Goal: Task Accomplishment & Management: Use online tool/utility

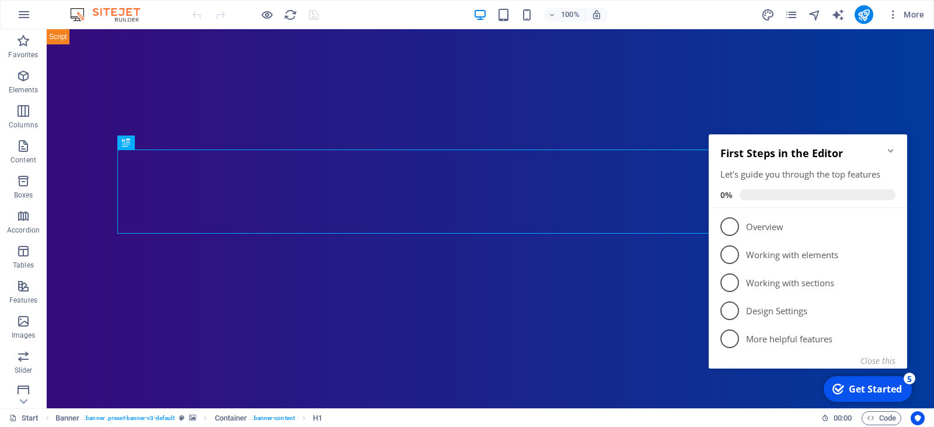
click at [892, 147] on icon "Minimize checklist" at bounding box center [891, 150] width 9 height 9
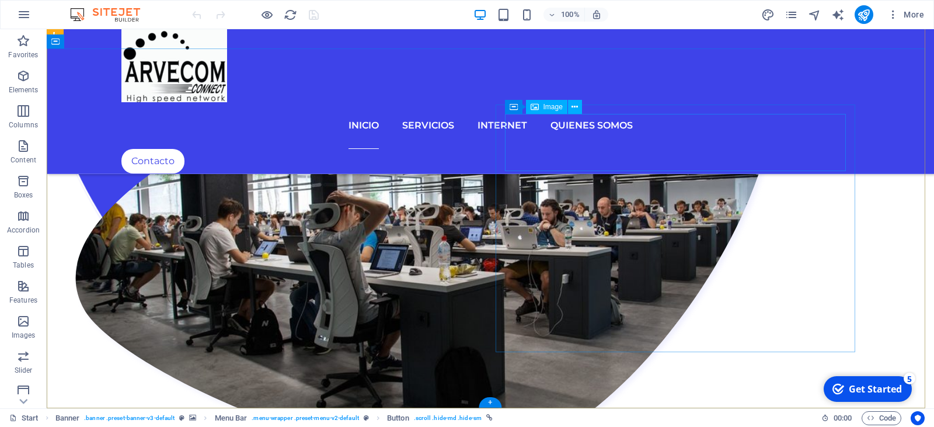
scroll to position [1729, 0]
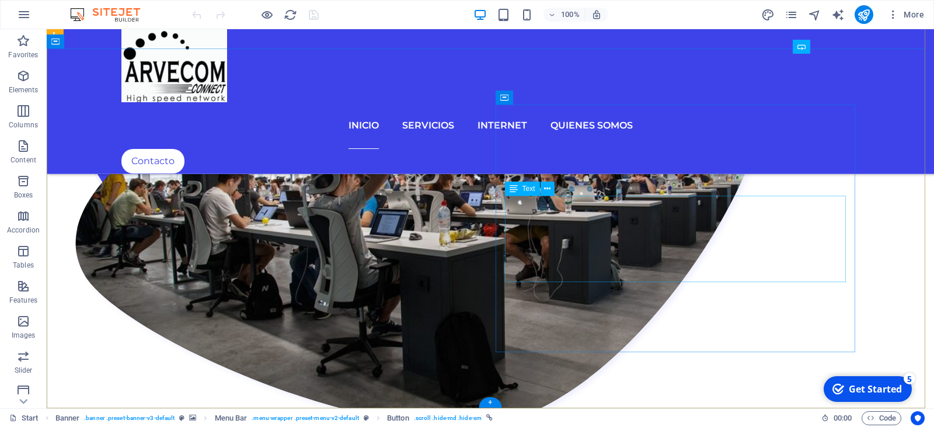
drag, startPoint x: 670, startPoint y: 246, endPoint x: 676, endPoint y: 197, distance: 48.8
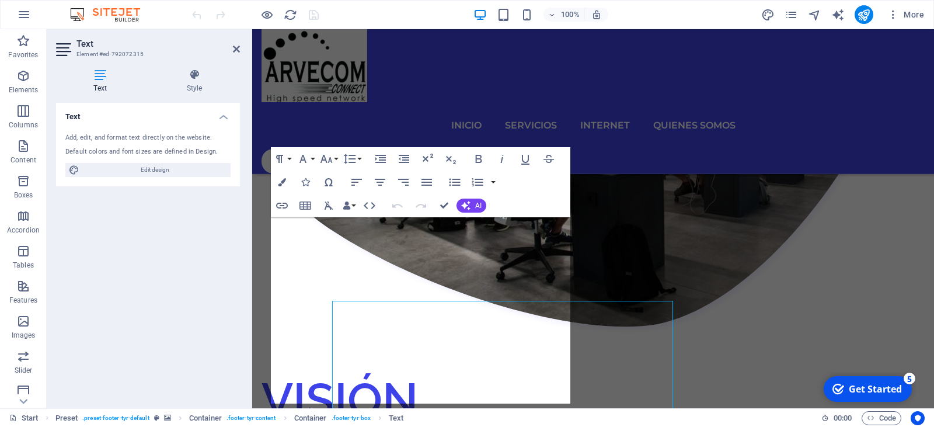
scroll to position [1584, 0]
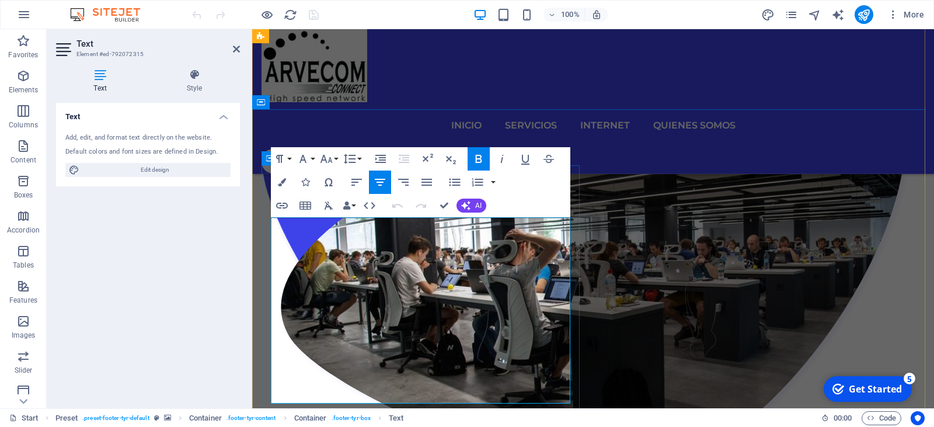
click at [309, 157] on icon "button" at bounding box center [303, 159] width 14 height 14
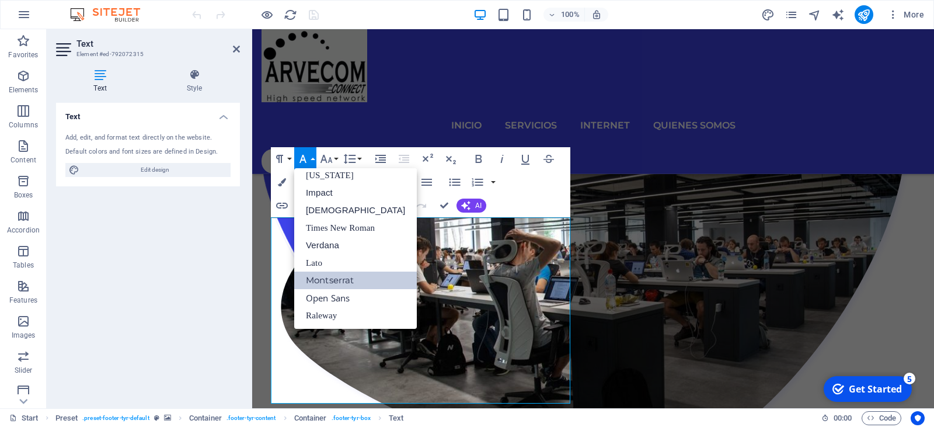
scroll to position [24, 0]
click at [335, 155] on button "Font Size" at bounding box center [329, 158] width 22 height 23
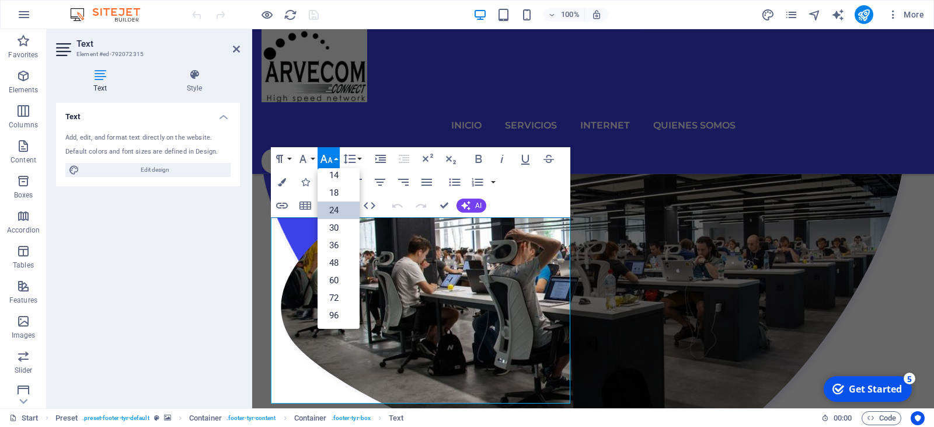
scroll to position [94, 0]
click at [331, 190] on link "18" at bounding box center [339, 193] width 42 height 18
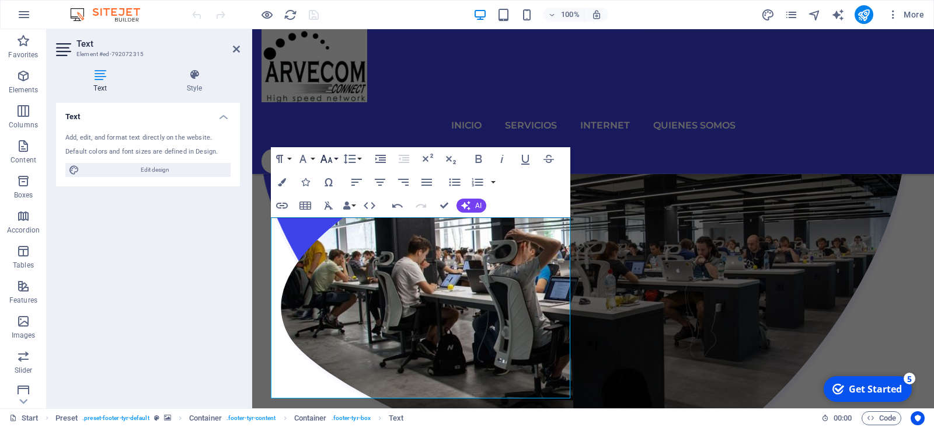
click at [336, 159] on button "Font Size" at bounding box center [329, 158] width 22 height 23
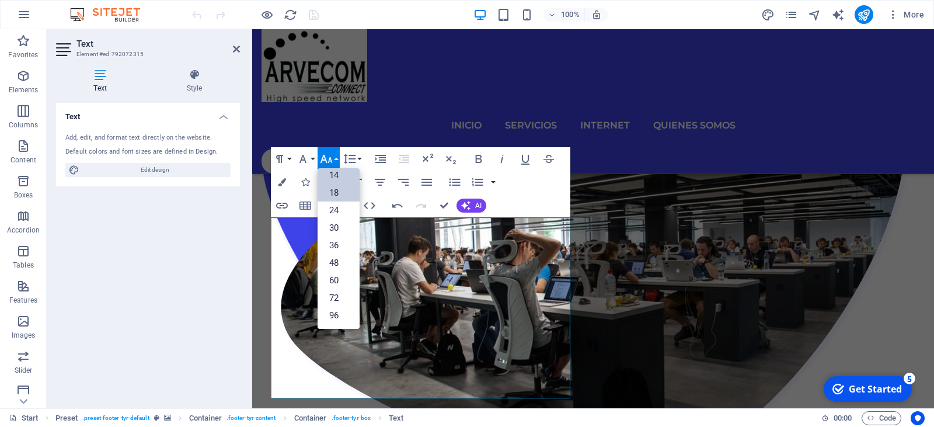
click at [333, 173] on link "14" at bounding box center [339, 175] width 42 height 18
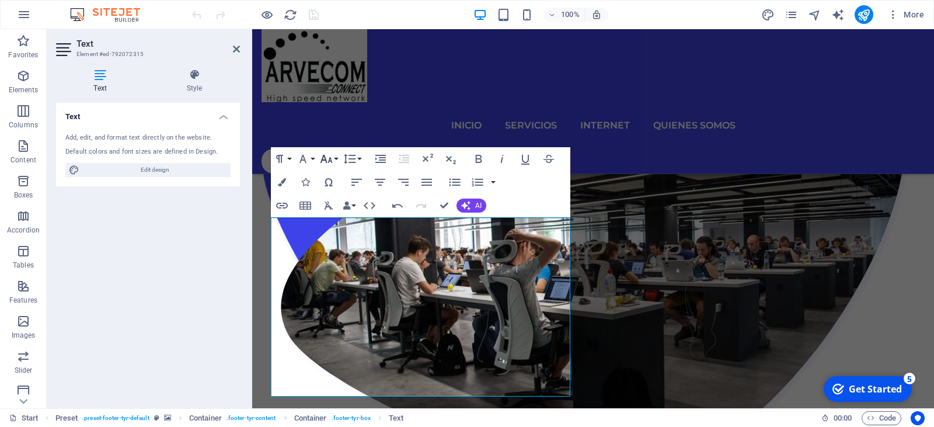
click at [338, 156] on button "Font Size" at bounding box center [329, 158] width 22 height 23
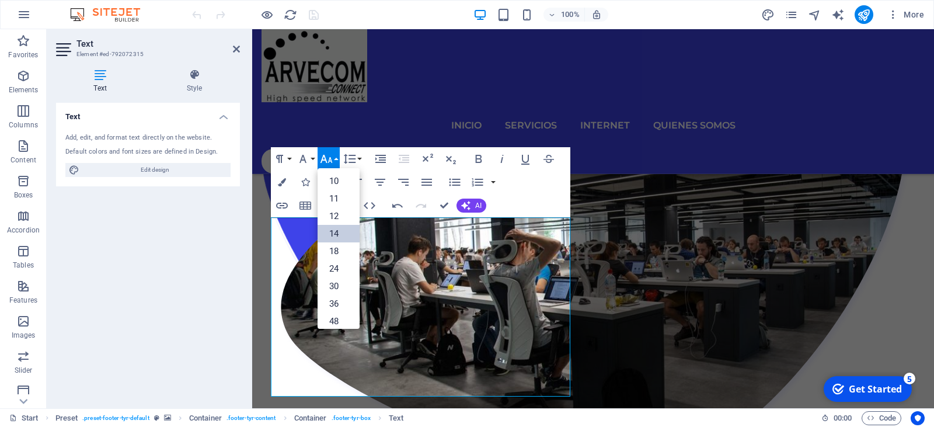
scroll to position [0, 0]
click at [334, 246] on link "12" at bounding box center [339, 252] width 42 height 18
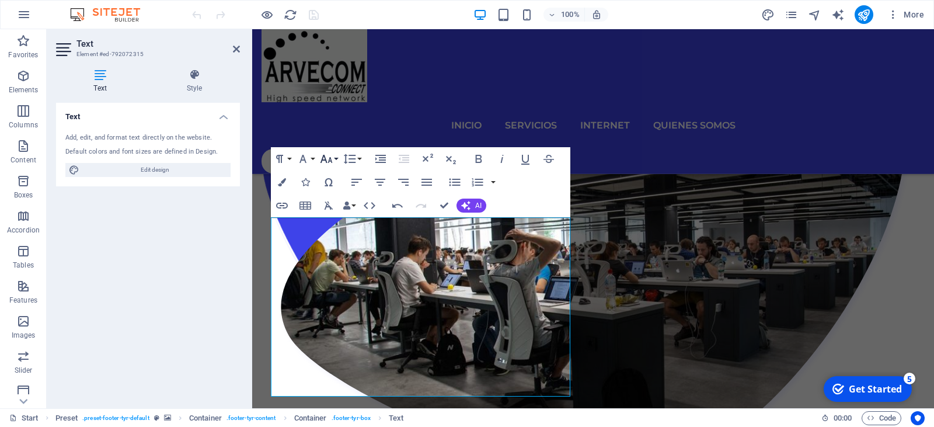
click at [335, 160] on button "Font Size" at bounding box center [329, 158] width 22 height 23
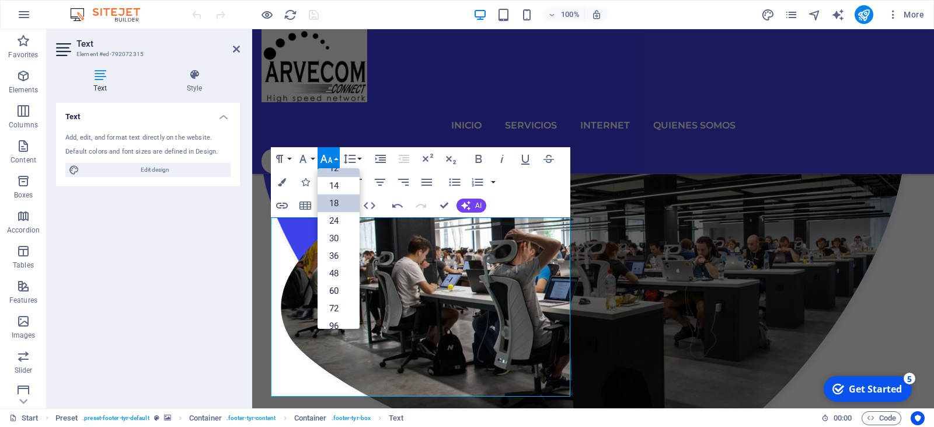
scroll to position [25, 0]
click at [339, 193] on link "10" at bounding box center [339, 192] width 42 height 18
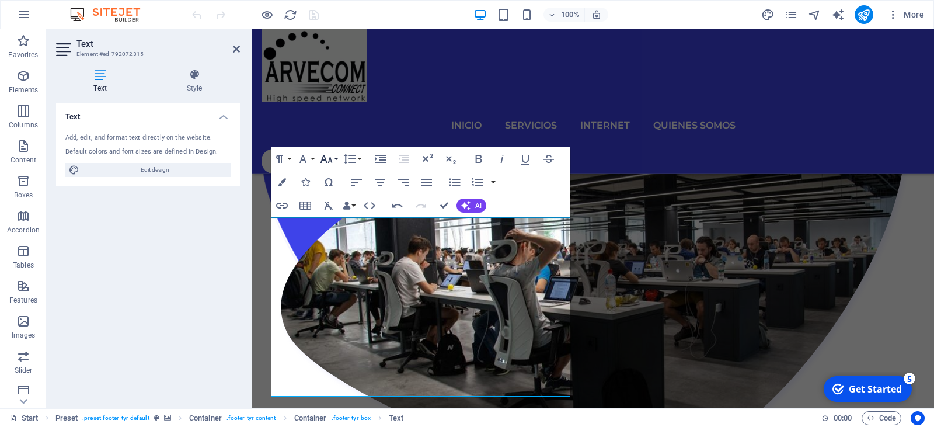
click at [337, 159] on button "Font Size" at bounding box center [329, 158] width 22 height 23
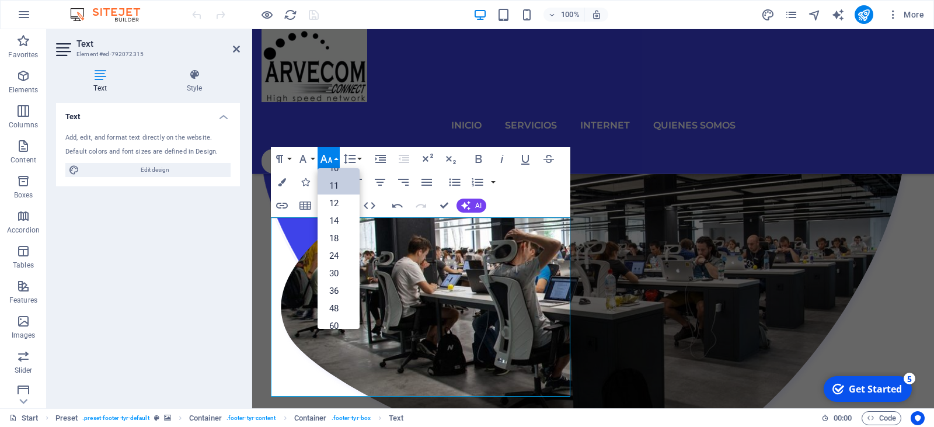
scroll to position [0, 0]
click at [338, 197] on link "9" at bounding box center [339, 199] width 42 height 18
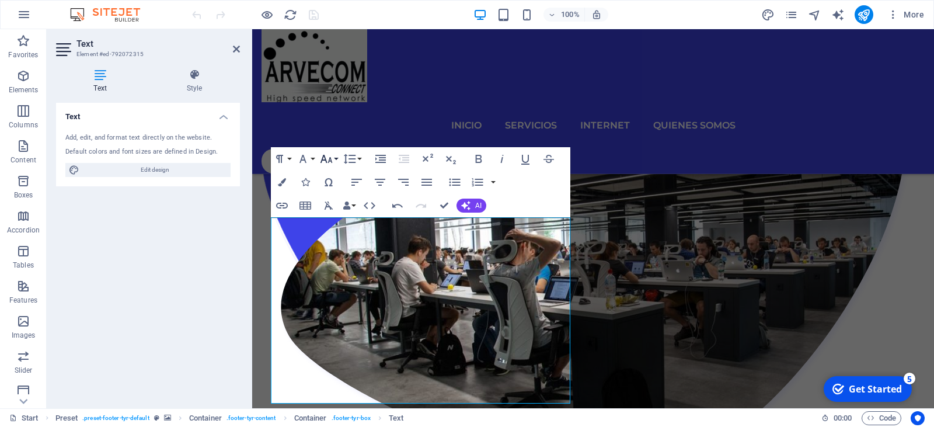
click at [338, 159] on button "Font Size" at bounding box center [329, 158] width 22 height 23
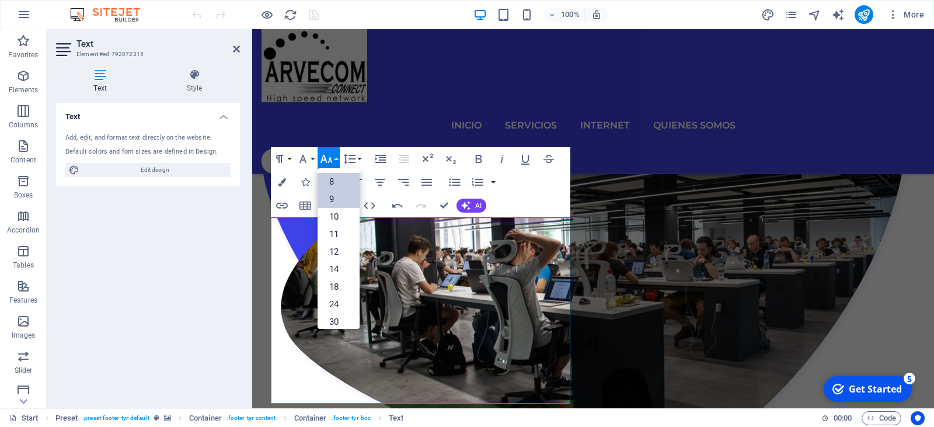
click at [345, 180] on link "8" at bounding box center [339, 182] width 42 height 18
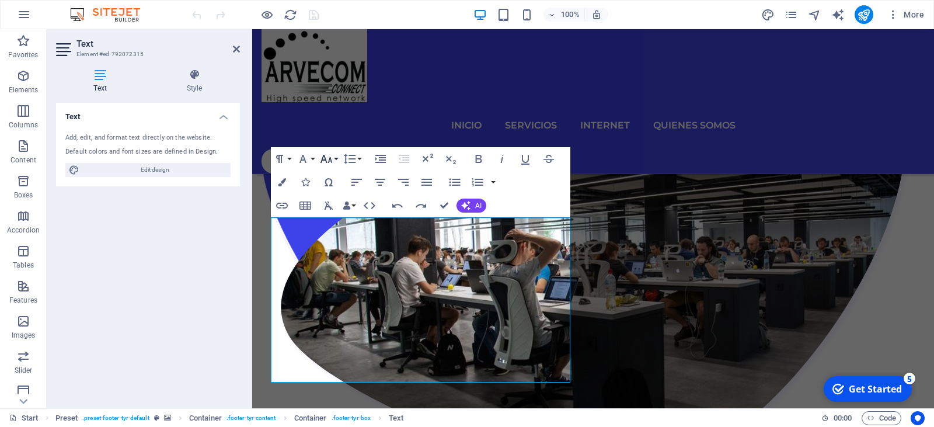
click at [329, 162] on icon "button" at bounding box center [327, 159] width 12 height 8
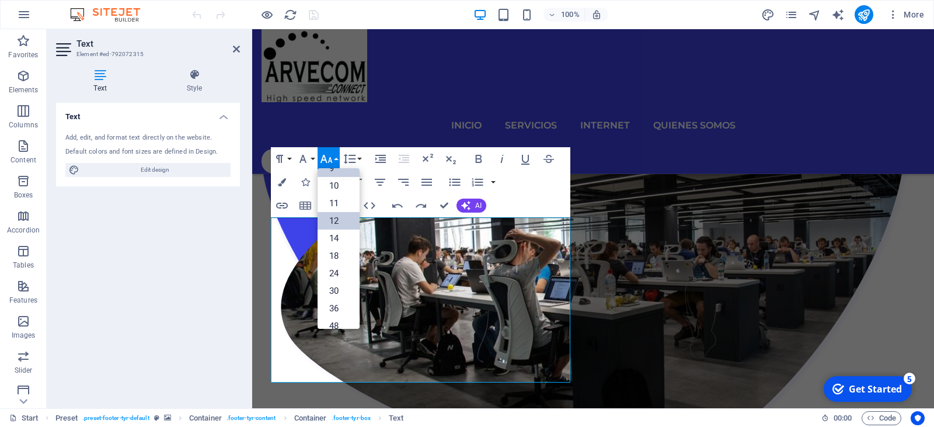
click at [336, 221] on link "12" at bounding box center [339, 221] width 42 height 18
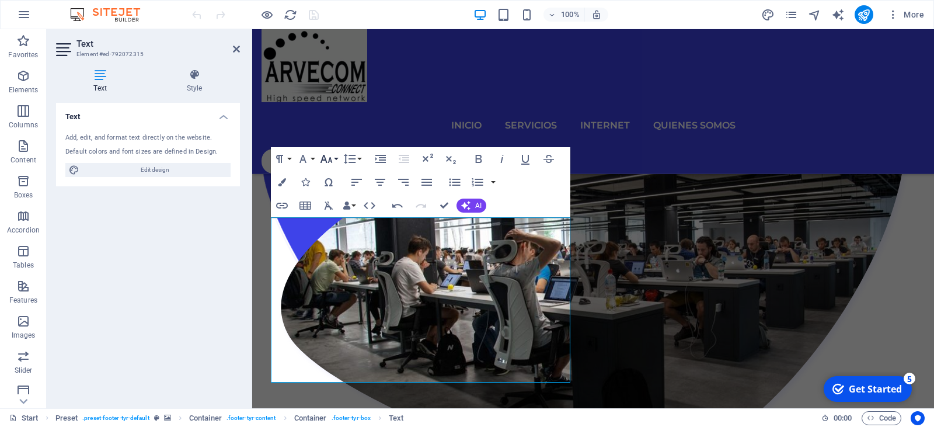
click at [337, 160] on button "Font Size" at bounding box center [329, 158] width 22 height 23
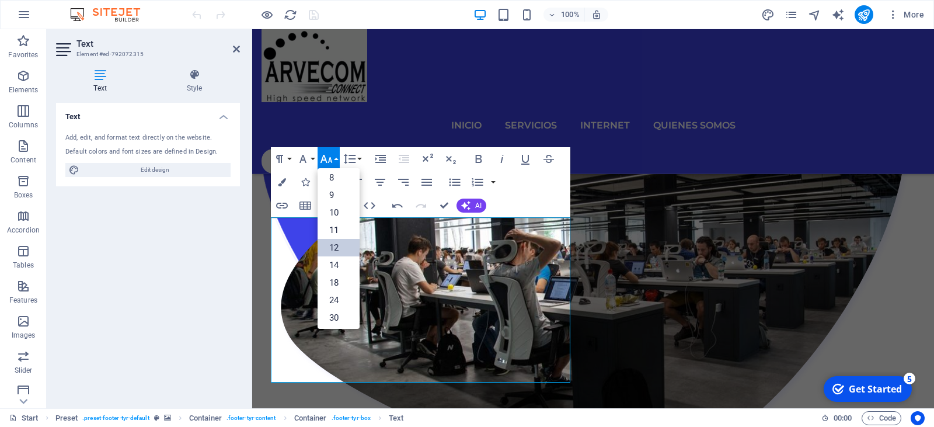
scroll to position [0, 0]
click at [339, 182] on link "8" at bounding box center [339, 182] width 42 height 18
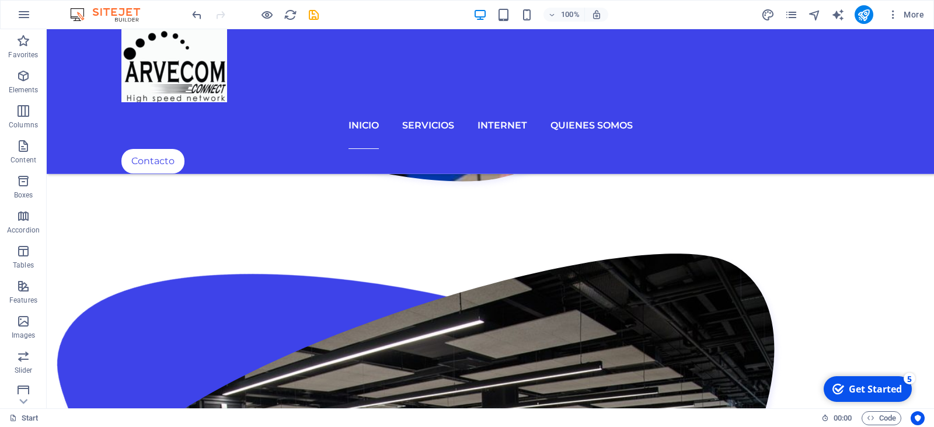
scroll to position [1726, 0]
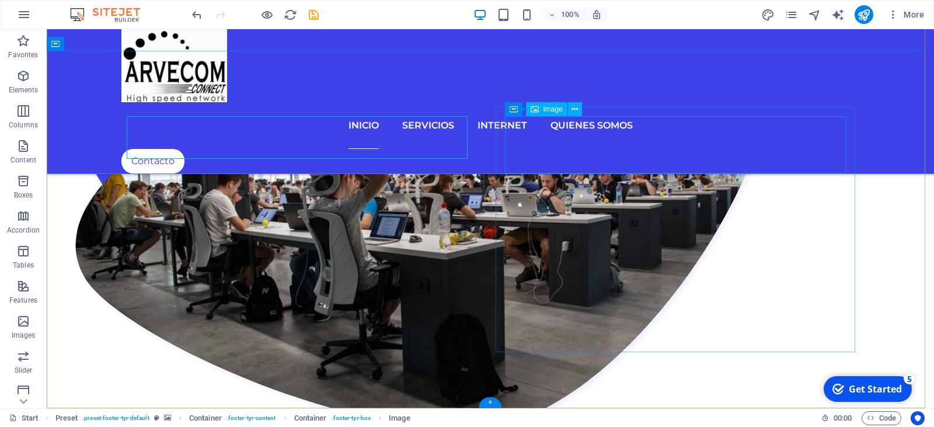
drag, startPoint x: 682, startPoint y: 183, endPoint x: 683, endPoint y: 175, distance: 8.4
drag, startPoint x: 670, startPoint y: 228, endPoint x: 675, endPoint y: 192, distance: 36.4
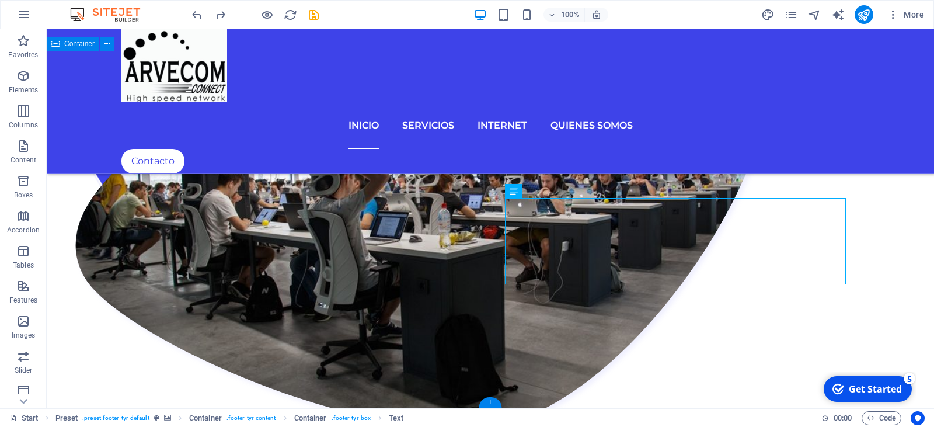
drag, startPoint x: 590, startPoint y: 227, endPoint x: 676, endPoint y: 227, distance: 85.9
click at [520, 194] on div "Text" at bounding box center [522, 191] width 35 height 14
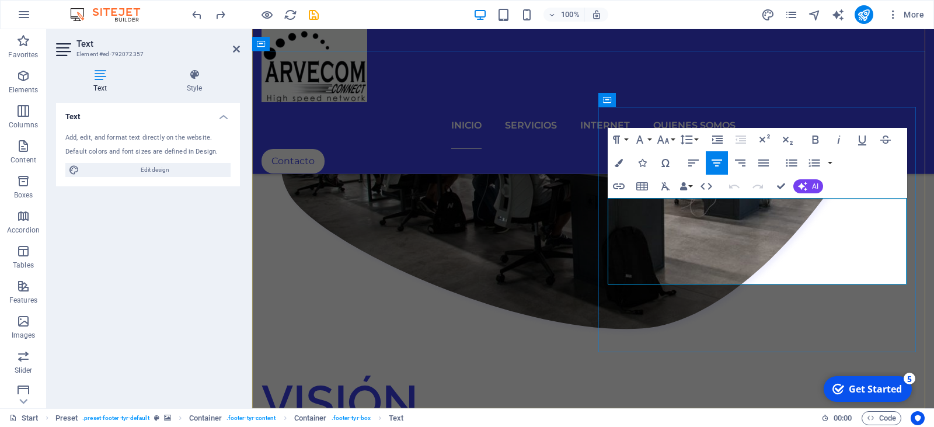
scroll to position [1643, 0]
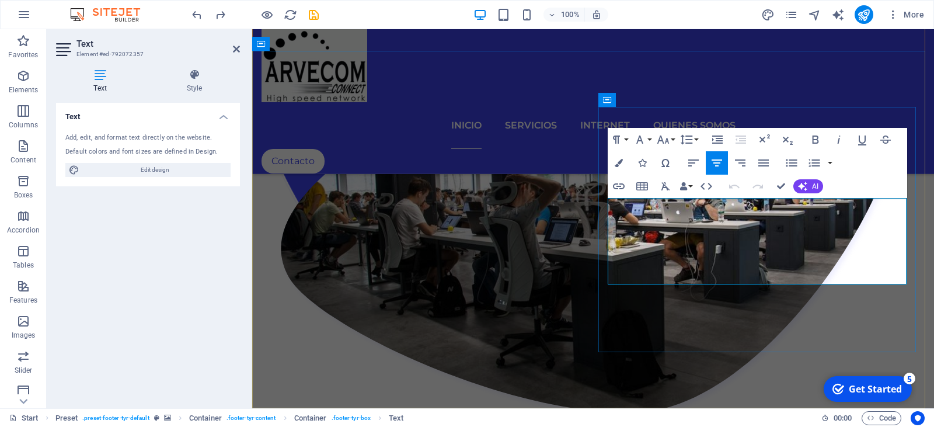
drag, startPoint x: 772, startPoint y: 212, endPoint x: 742, endPoint y: 210, distance: 29.3
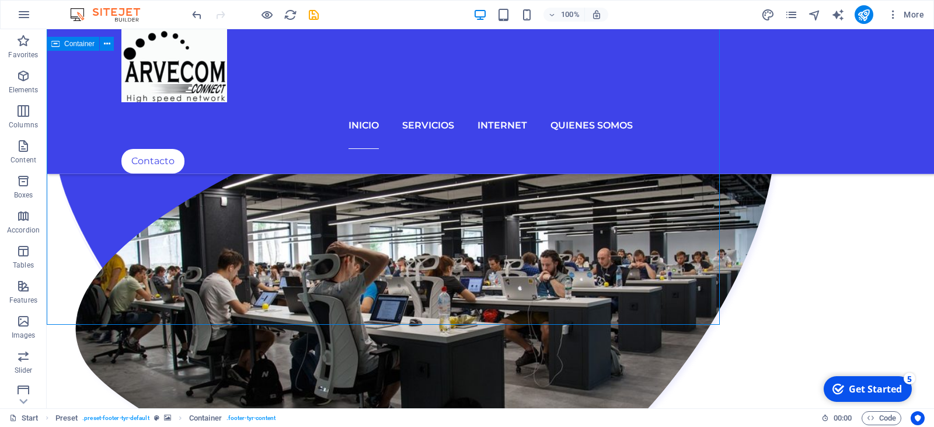
scroll to position [1726, 0]
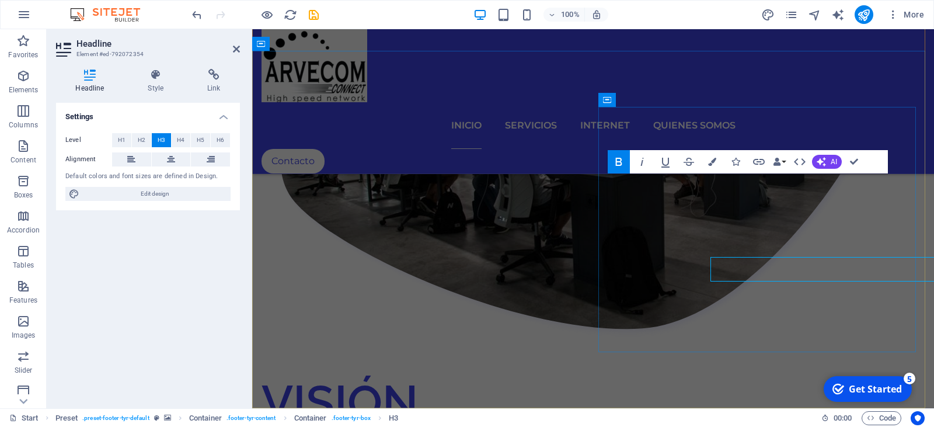
scroll to position [1643, 0]
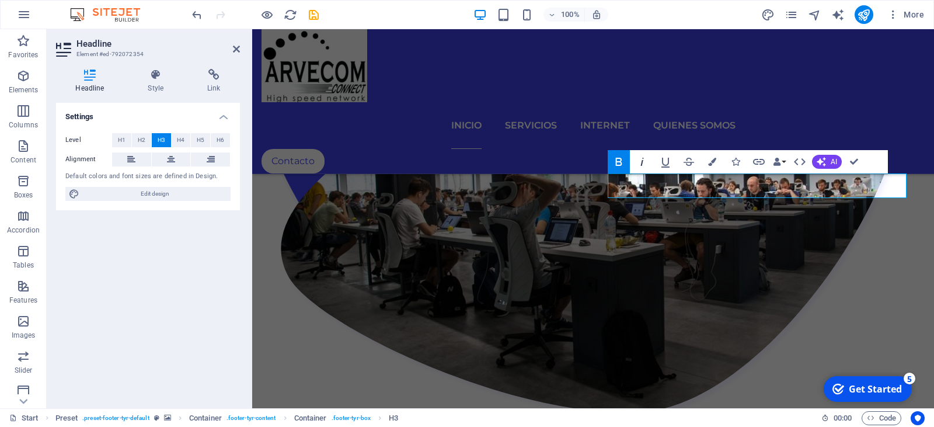
click at [645, 161] on icon "button" at bounding box center [642, 162] width 14 height 14
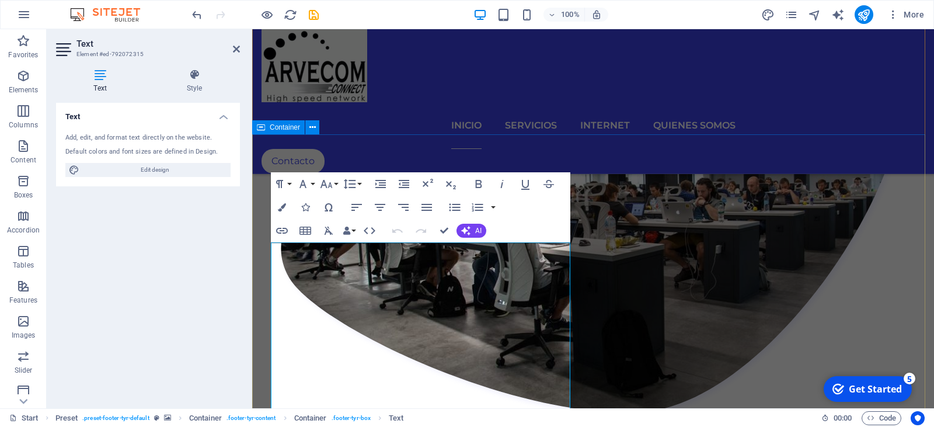
scroll to position [1559, 0]
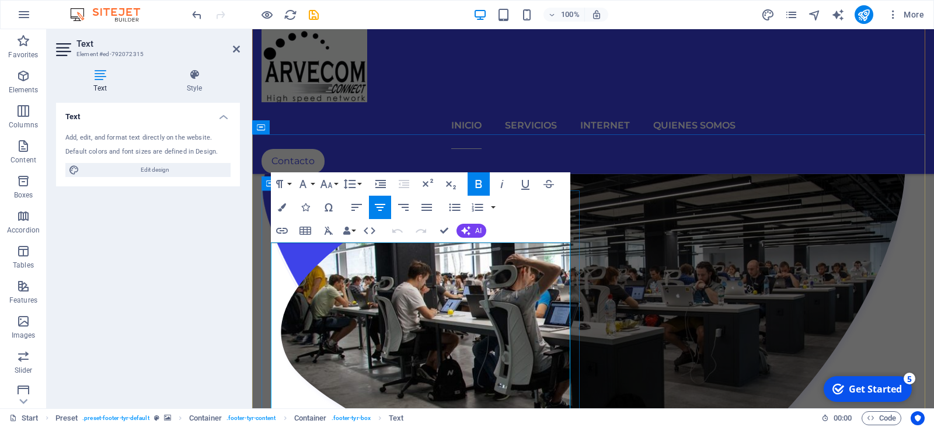
drag, startPoint x: 358, startPoint y: 253, endPoint x: 489, endPoint y: 251, distance: 131.4
click at [503, 182] on icon "button" at bounding box center [502, 184] width 14 height 14
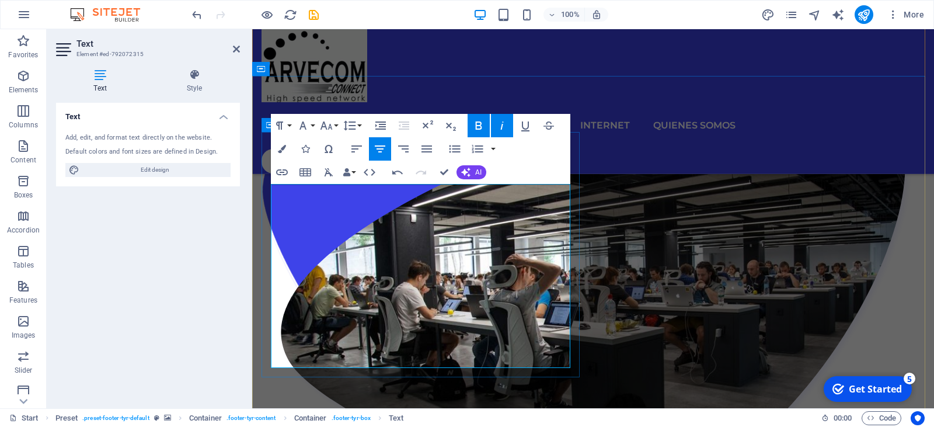
scroll to position [1643, 0]
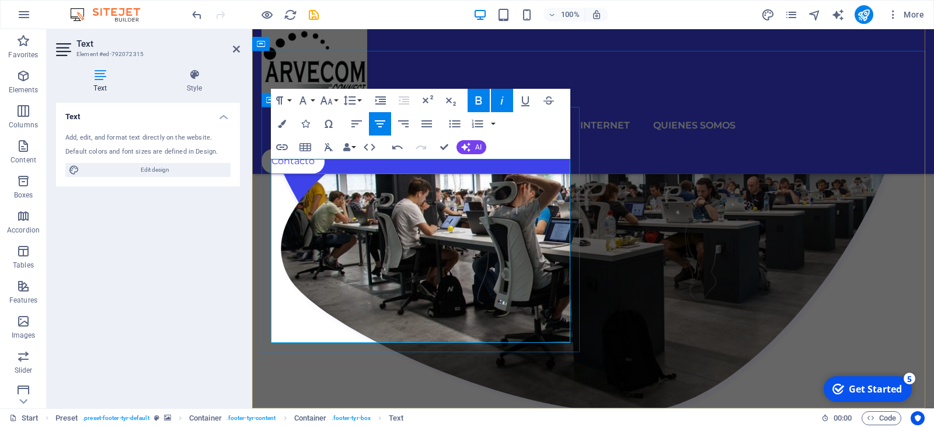
drag, startPoint x: 350, startPoint y: 249, endPoint x: 495, endPoint y: 247, distance: 145.4
click at [503, 98] on icon "button" at bounding box center [502, 100] width 3 height 8
drag, startPoint x: 355, startPoint y: 292, endPoint x: 488, endPoint y: 291, distance: 133.2
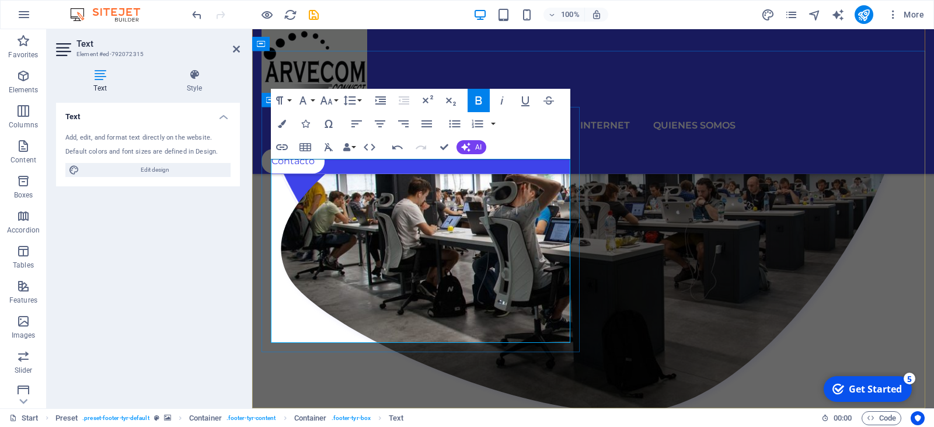
click at [502, 102] on icon "button" at bounding box center [502, 100] width 3 height 8
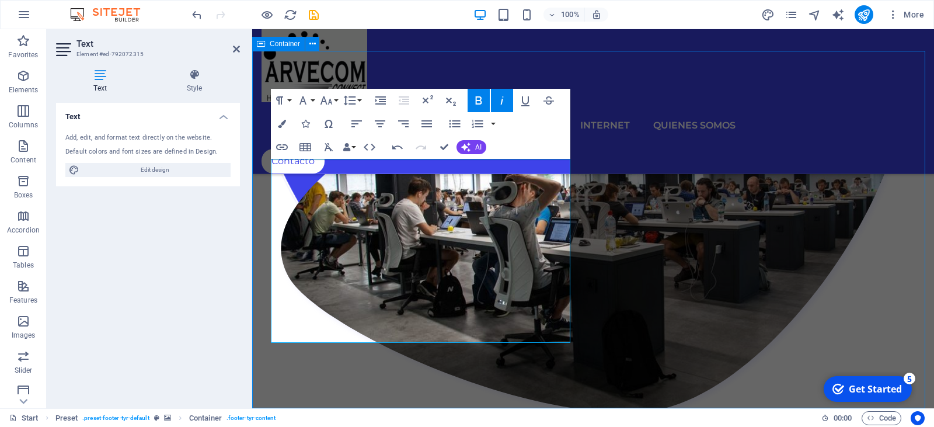
scroll to position [1726, 0]
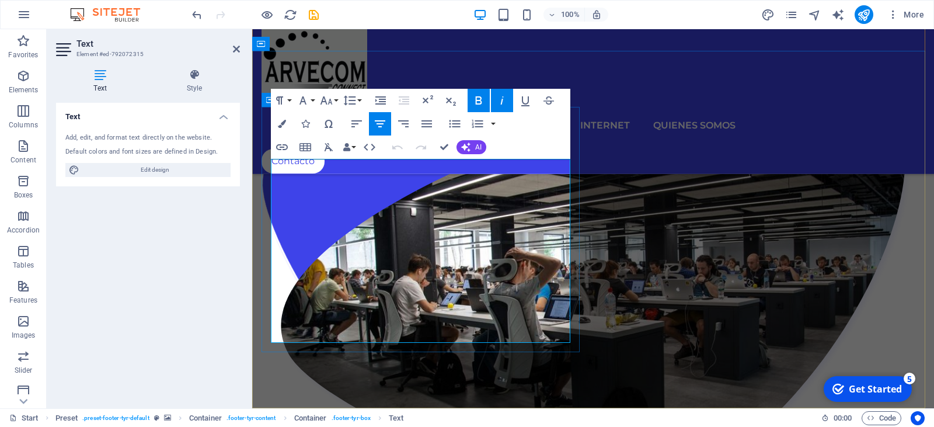
scroll to position [1643, 0]
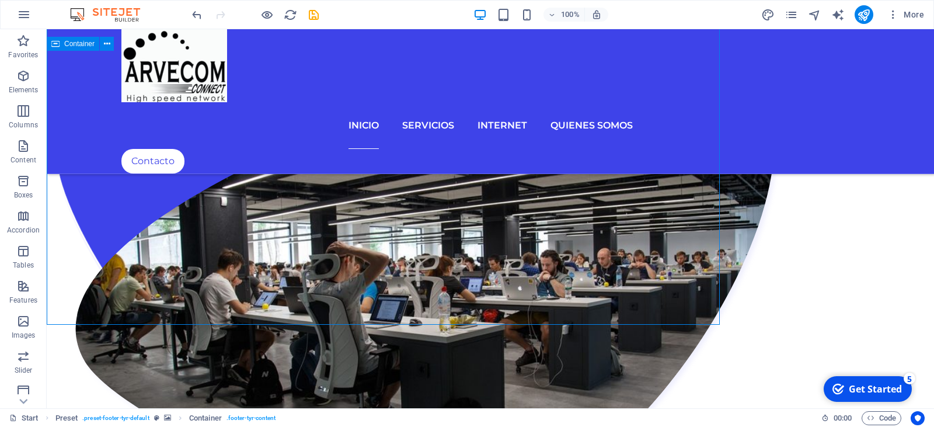
scroll to position [1726, 0]
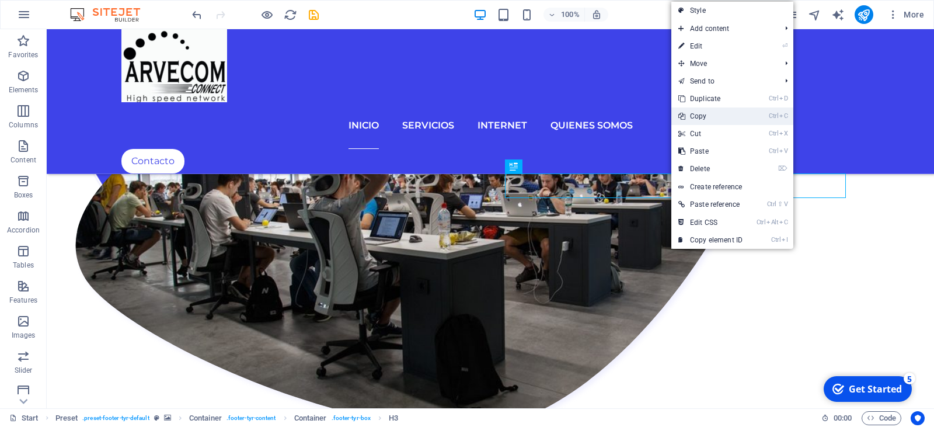
click at [706, 117] on link "Ctrl C Copy" at bounding box center [711, 116] width 78 height 18
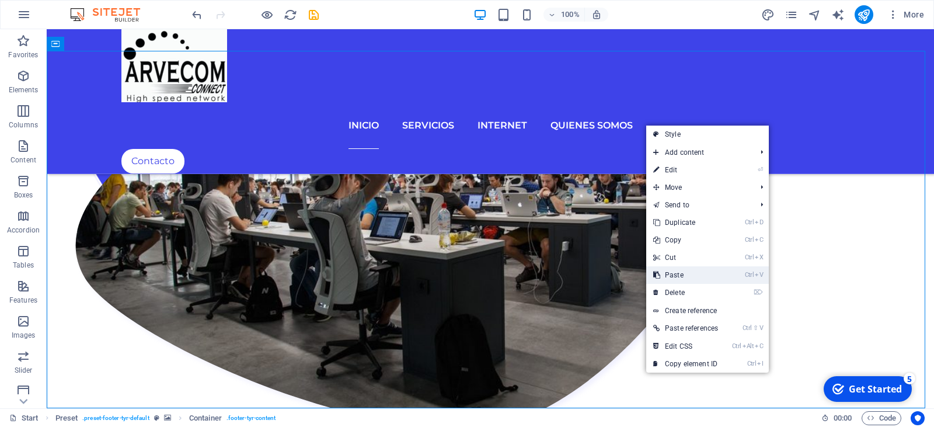
click at [679, 273] on link "Ctrl V Paste" at bounding box center [686, 275] width 79 height 18
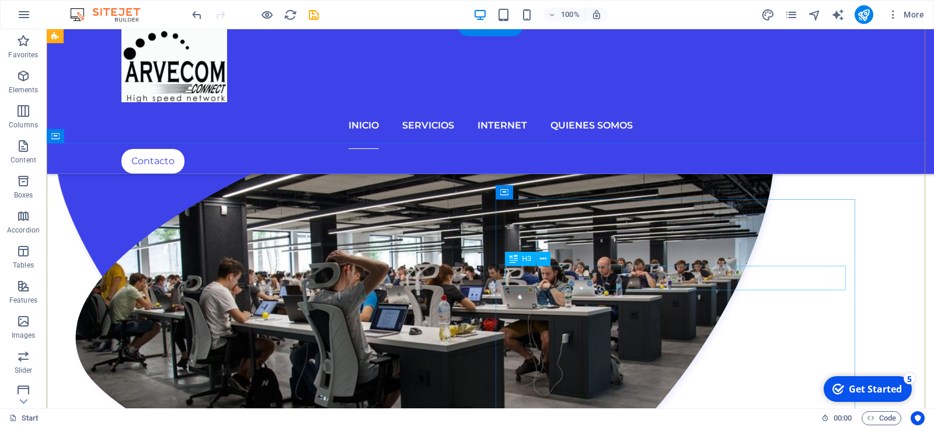
scroll to position [1751, 0]
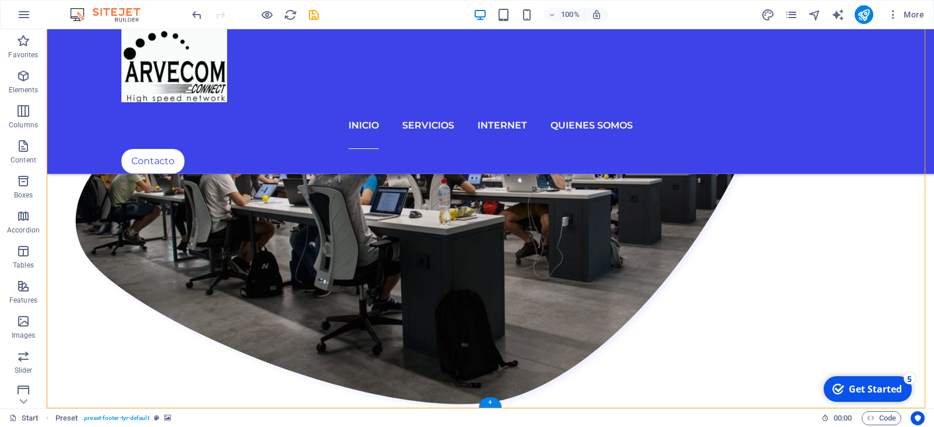
drag, startPoint x: 92, startPoint y: 397, endPoint x: 704, endPoint y: 290, distance: 621.3
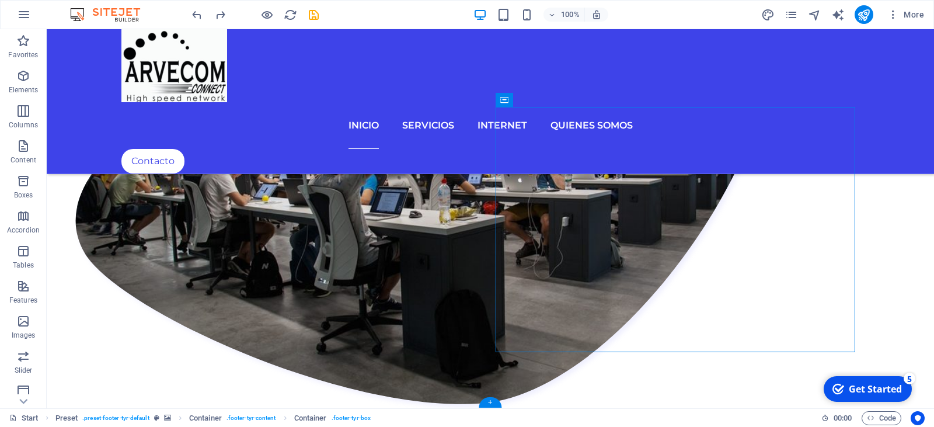
scroll to position [1726, 0]
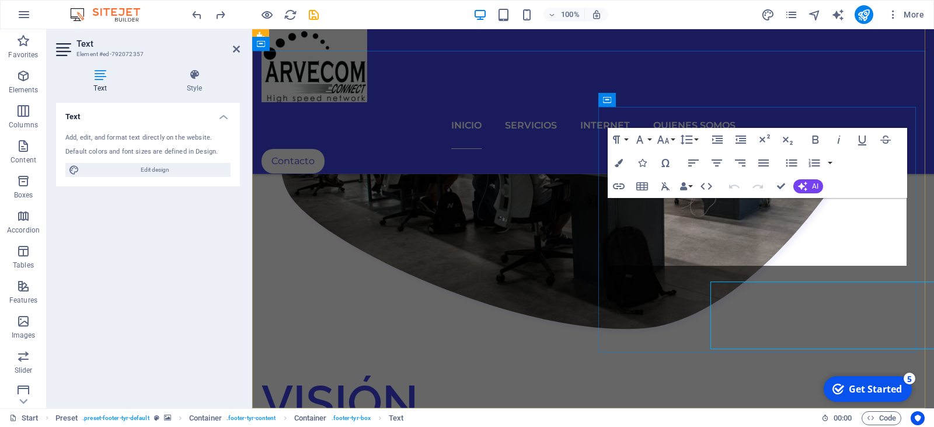
scroll to position [1643, 0]
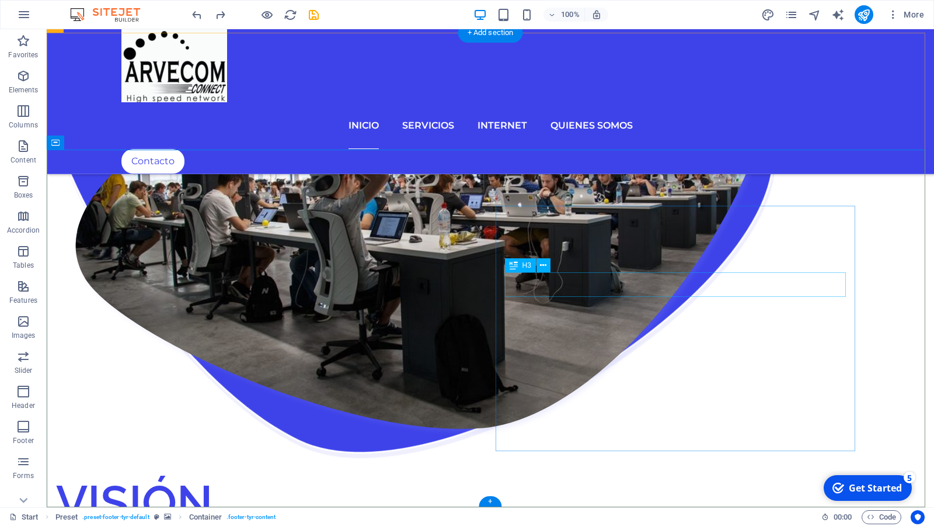
scroll to position [1628, 0]
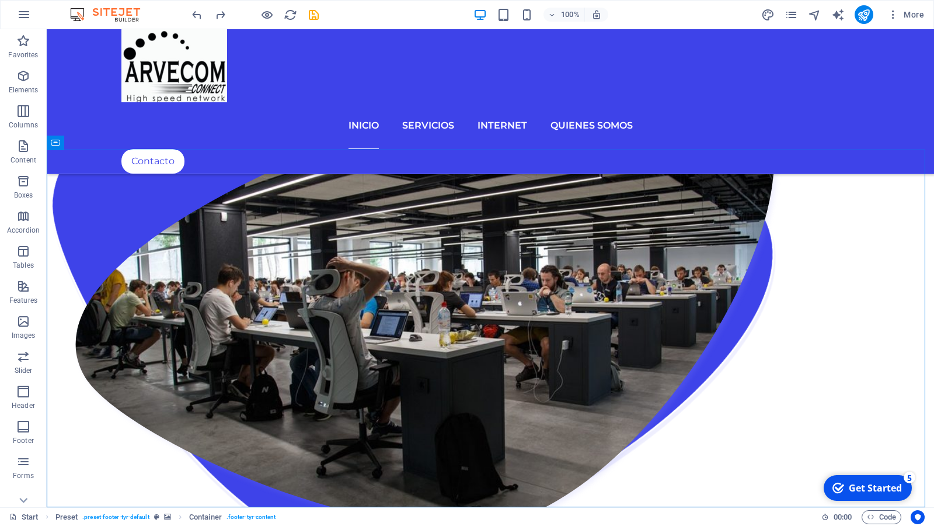
click at [882, 426] on div "checkmark Get Started 5" at bounding box center [868, 488] width 88 height 26
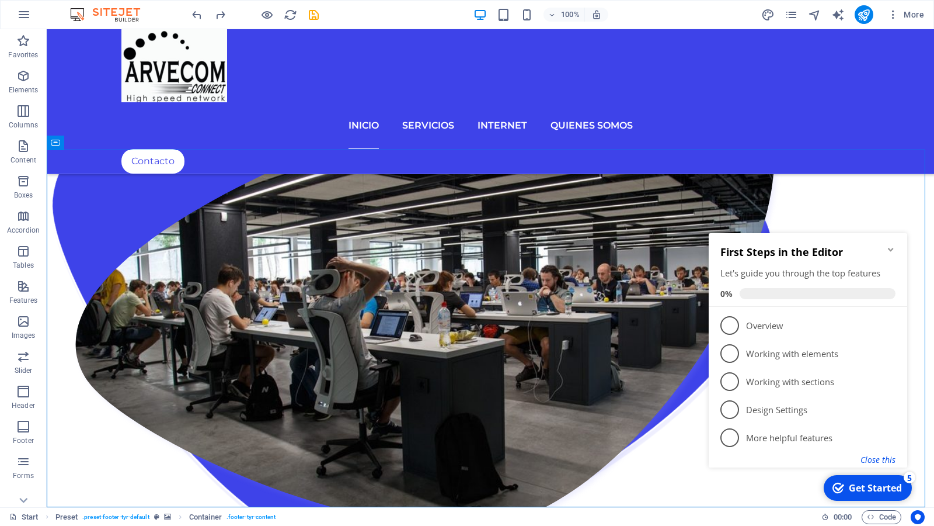
click at [876, 426] on button "Close this" at bounding box center [878, 459] width 35 height 11
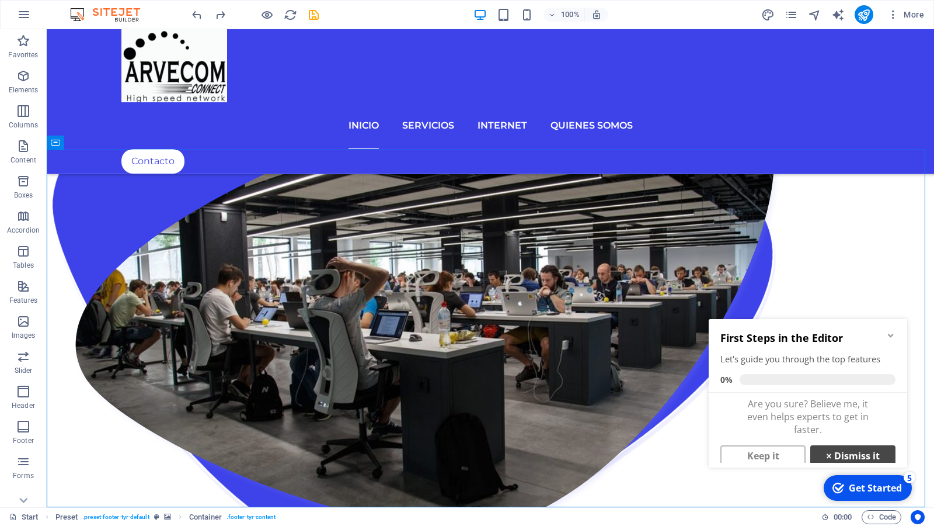
click at [842, 426] on link "× Dismiss it" at bounding box center [853, 455] width 85 height 21
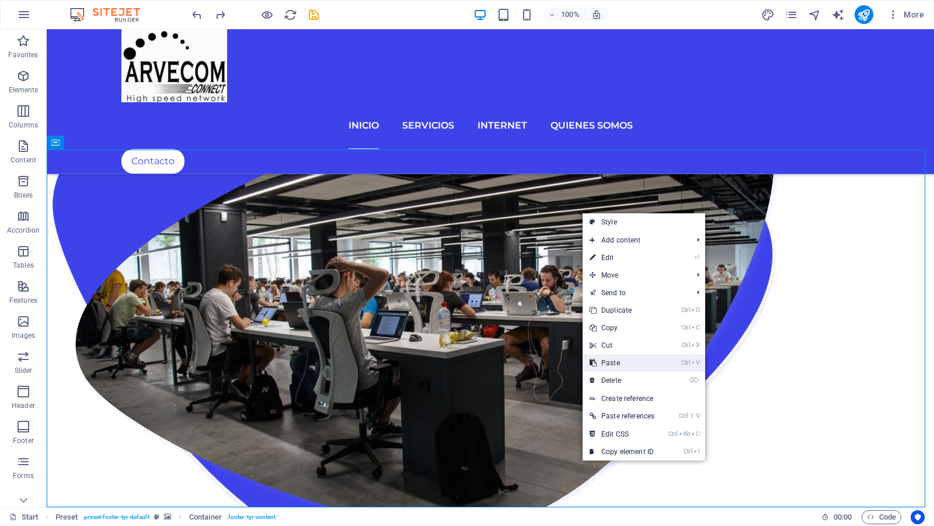
click at [615, 360] on link "Ctrl V Paste" at bounding box center [622, 363] width 79 height 18
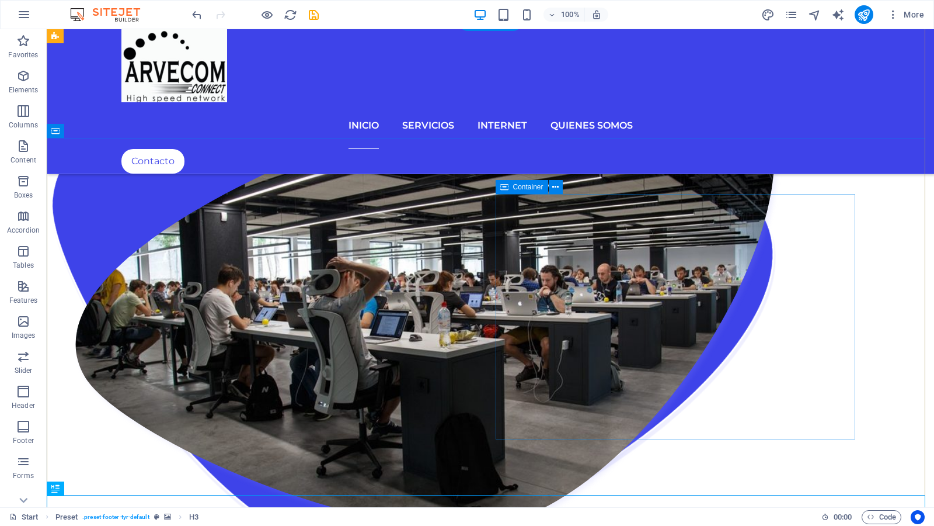
scroll to position [1652, 0]
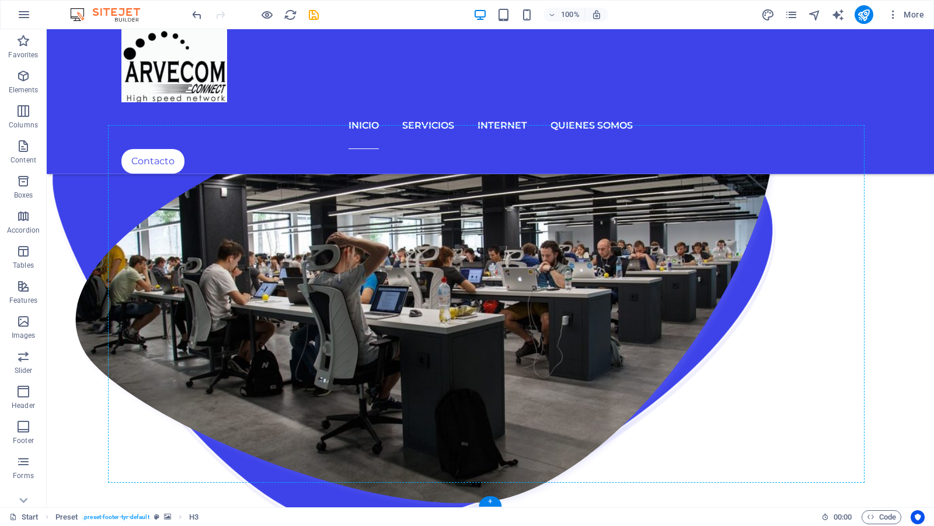
drag, startPoint x: 85, startPoint y: 496, endPoint x: 214, endPoint y: 450, distance: 136.5
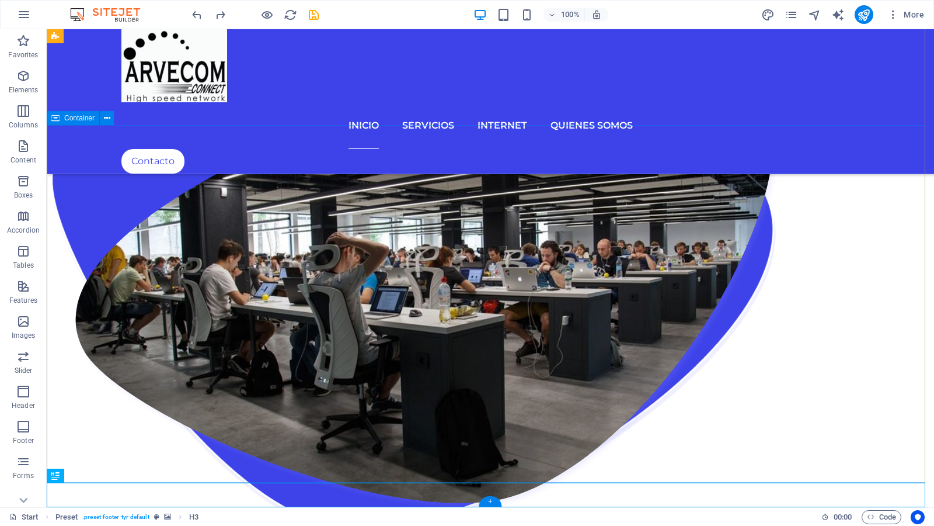
scroll to position [1628, 0]
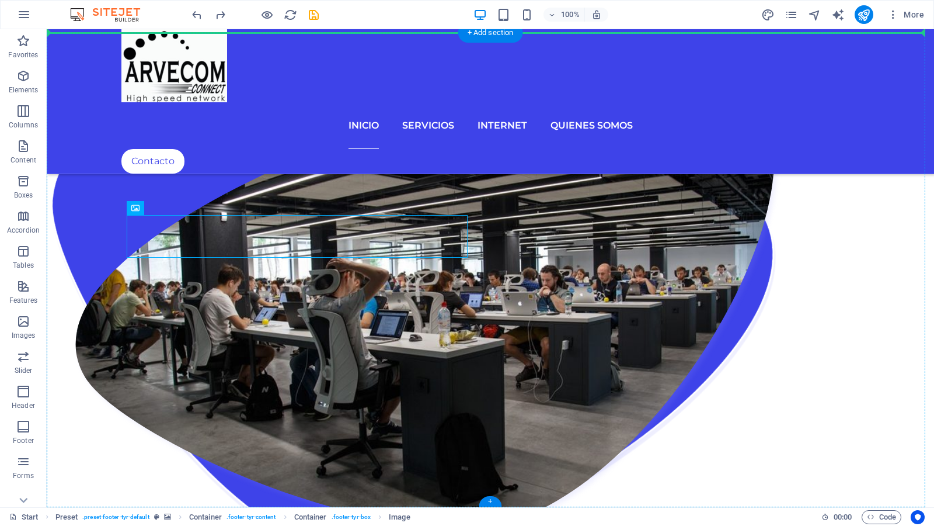
drag, startPoint x: 315, startPoint y: 223, endPoint x: 329, endPoint y: 153, distance: 71.5
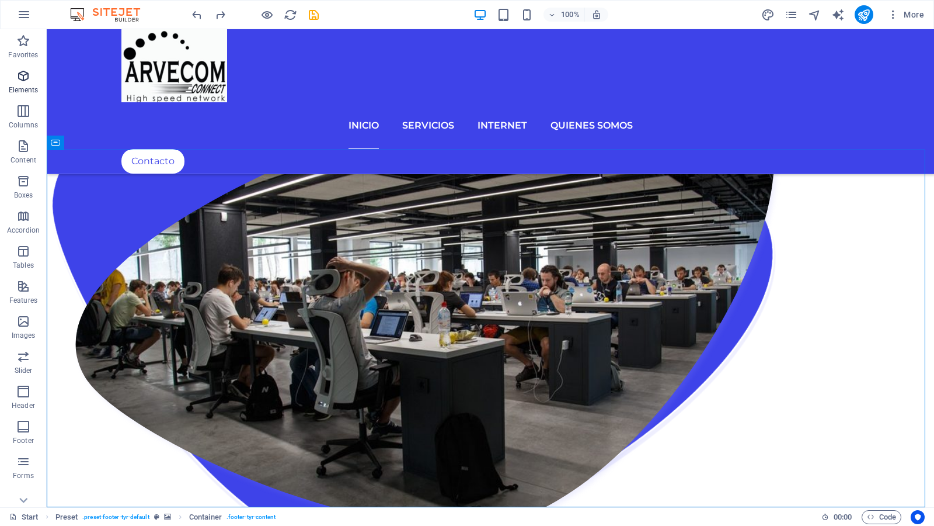
click at [20, 79] on icon "button" at bounding box center [23, 76] width 14 height 14
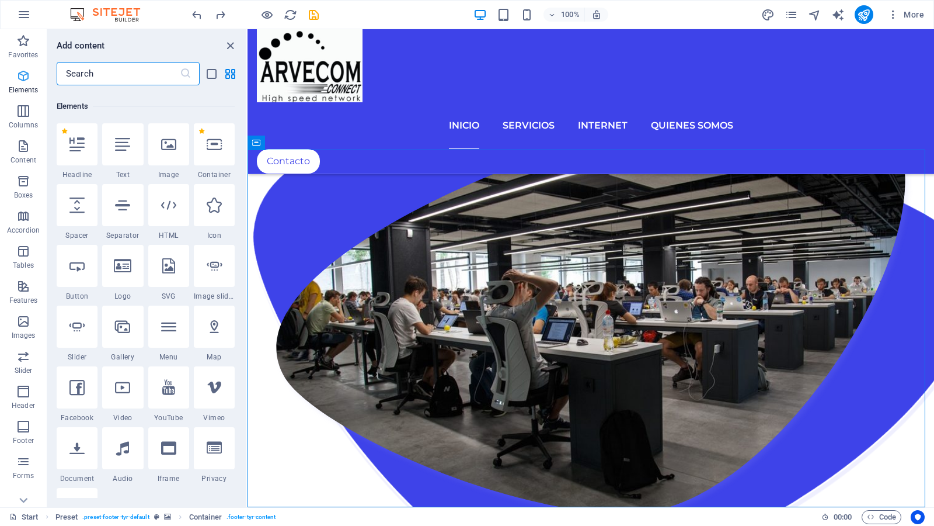
scroll to position [124, 0]
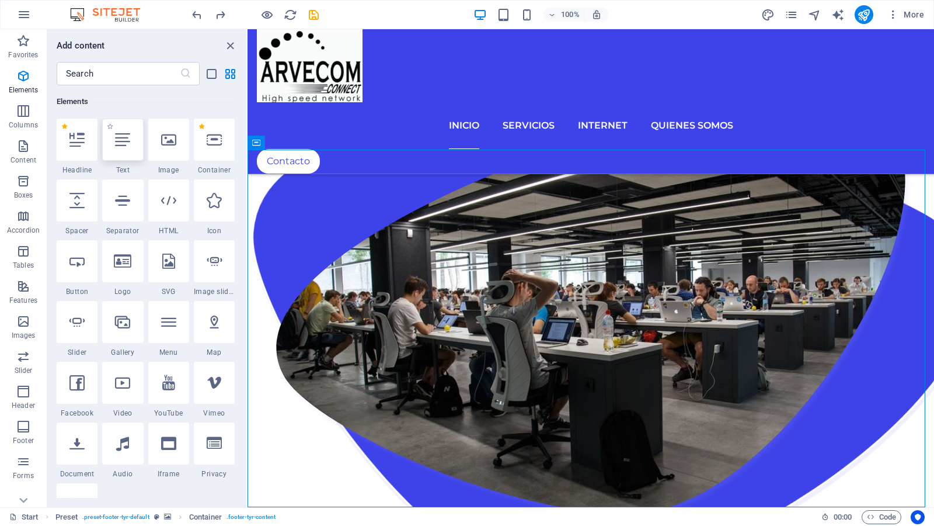
click at [121, 141] on icon at bounding box center [122, 139] width 15 height 15
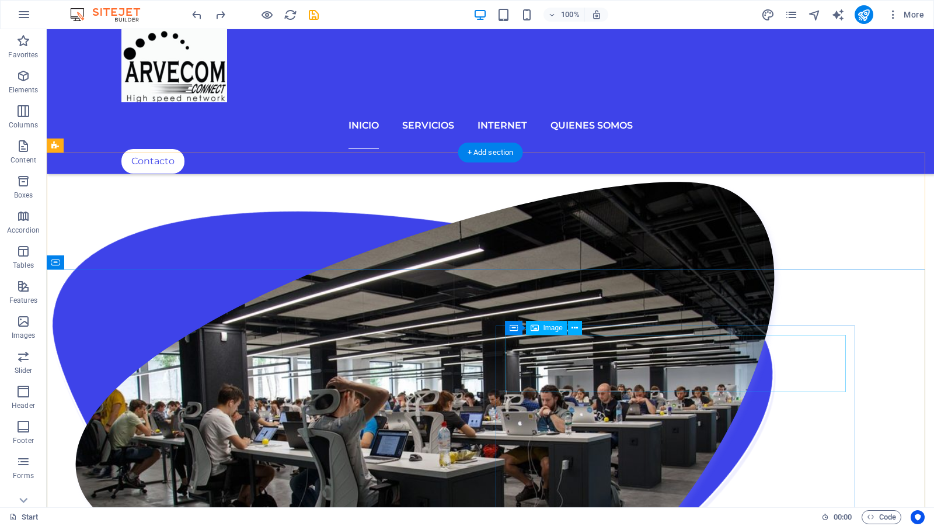
scroll to position [1628, 0]
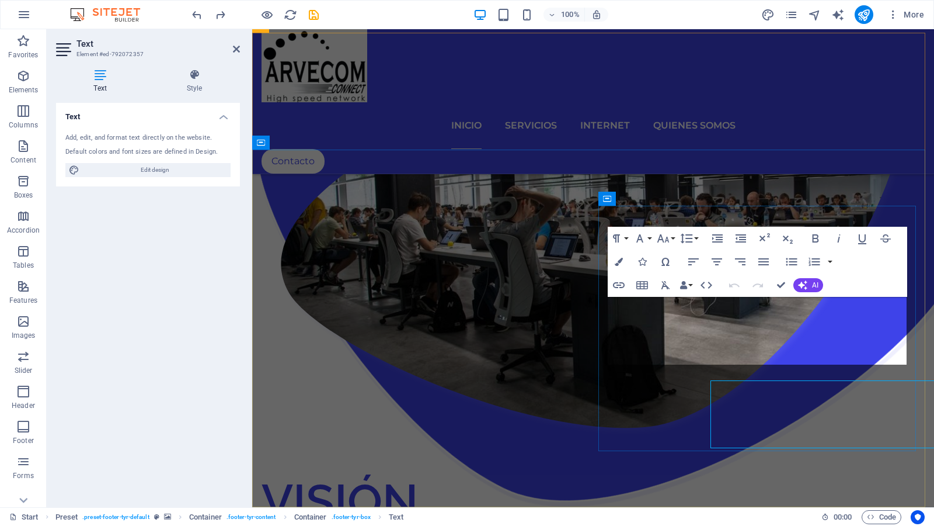
scroll to position [1544, 0]
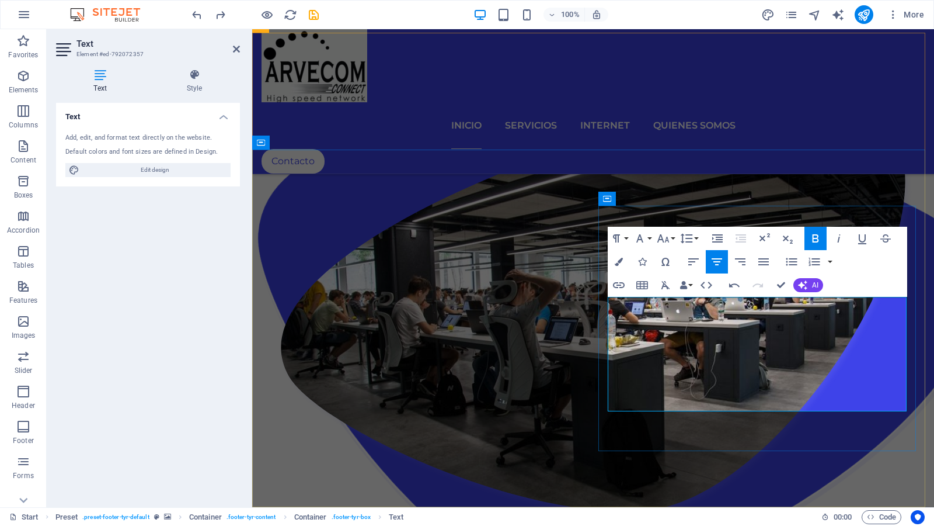
drag, startPoint x: 617, startPoint y: 376, endPoint x: 872, endPoint y: 404, distance: 256.7
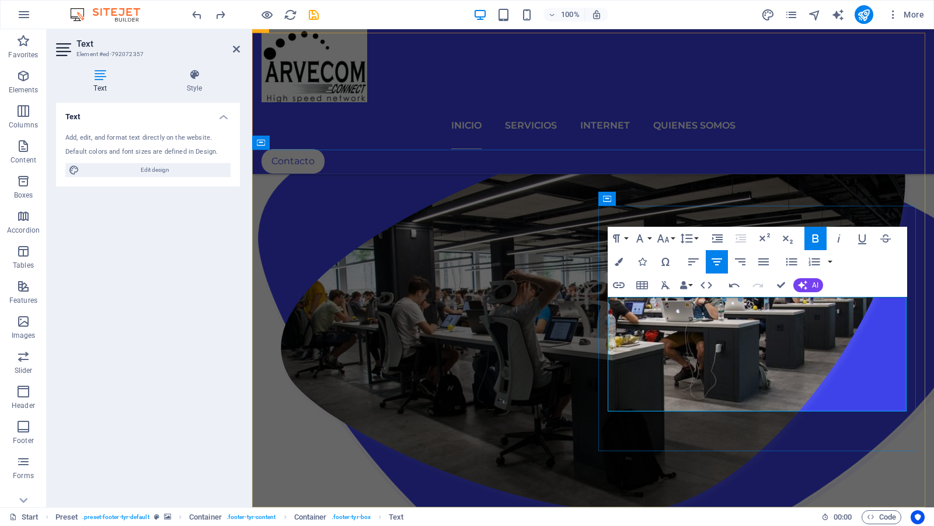
click at [862, 239] on icon "button" at bounding box center [863, 238] width 14 height 14
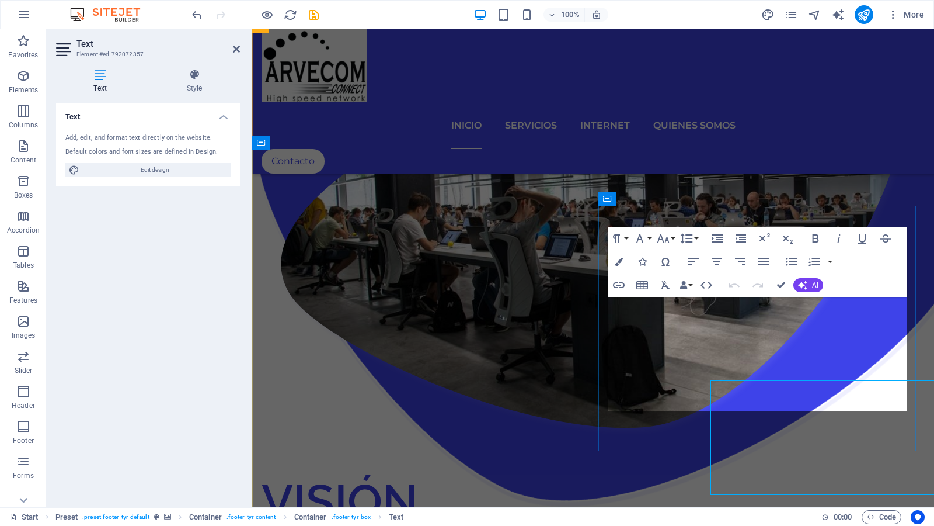
scroll to position [1544, 0]
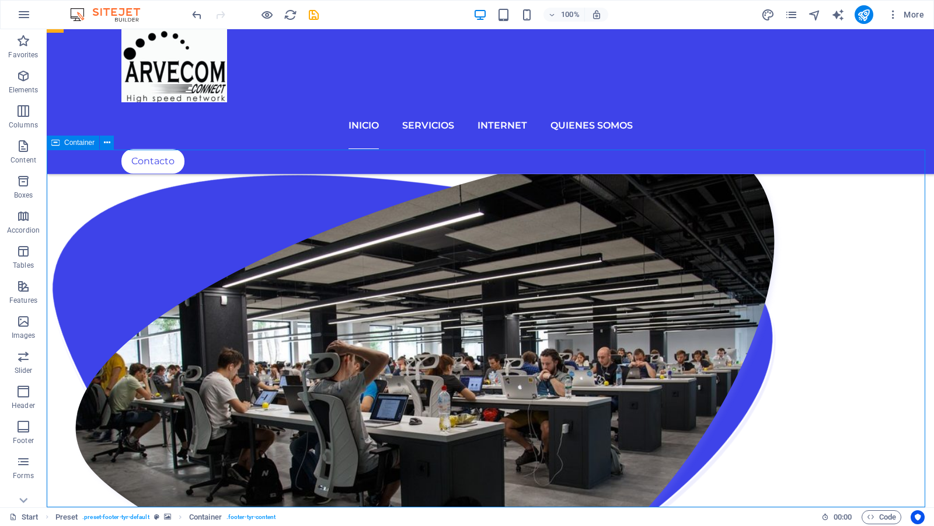
scroll to position [1628, 0]
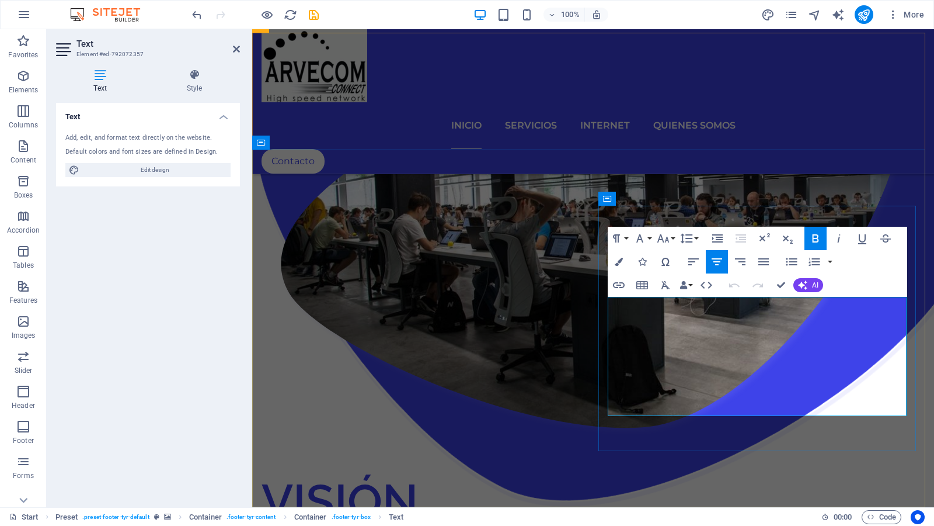
scroll to position [1544, 0]
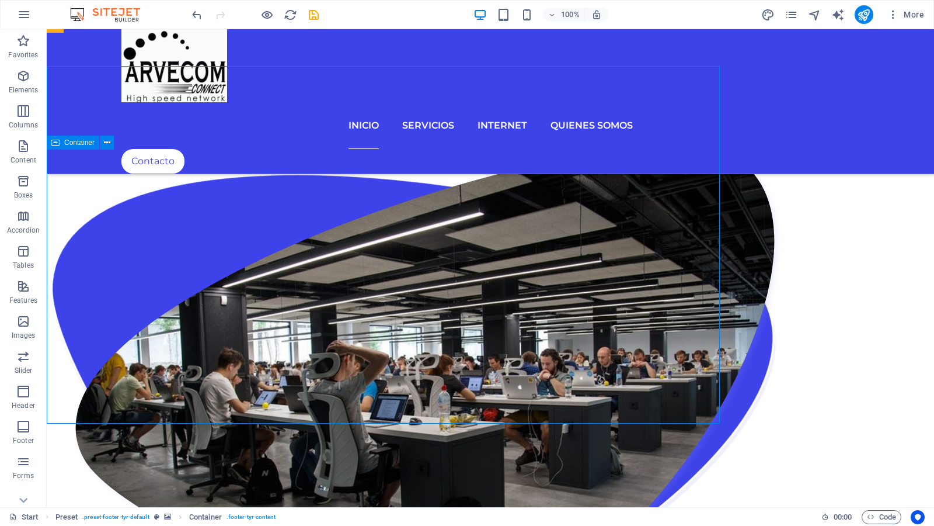
scroll to position [1628, 0]
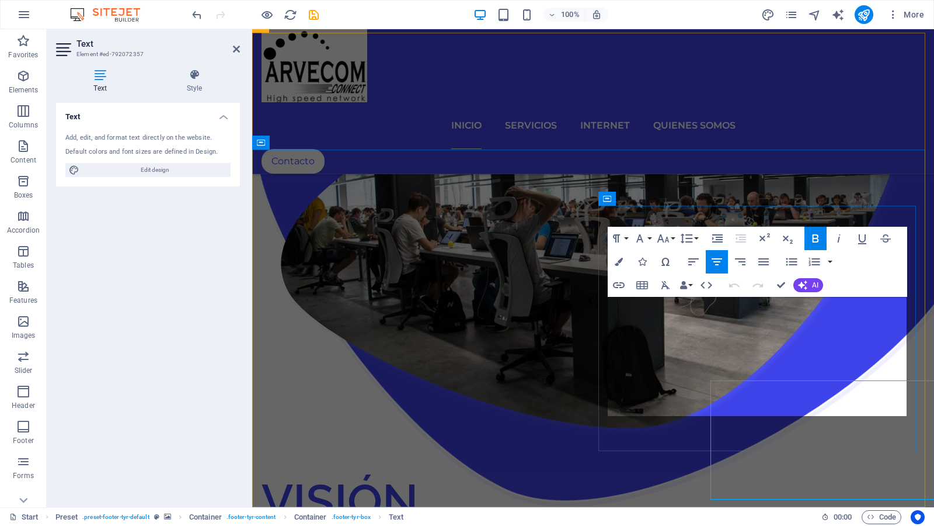
scroll to position [1544, 0]
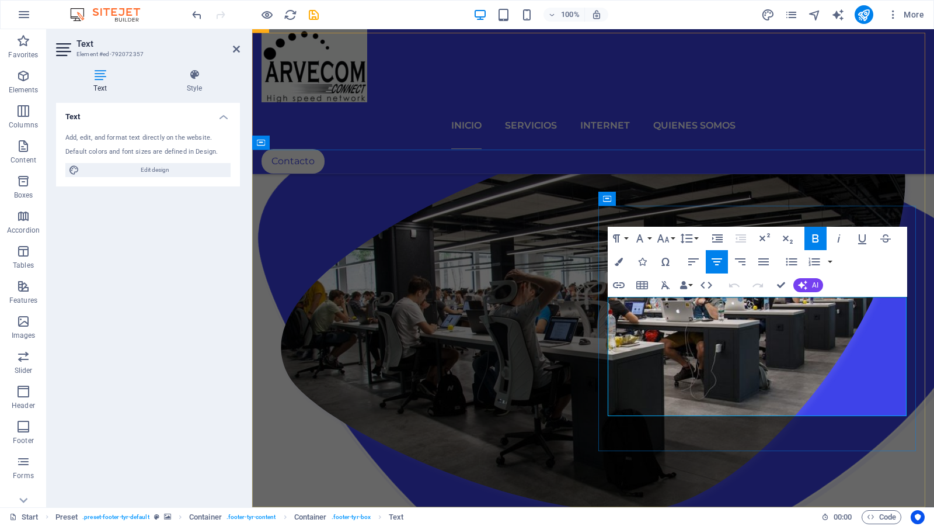
drag, startPoint x: 444, startPoint y: 370, endPoint x: 701, endPoint y: 6, distance: 445.9
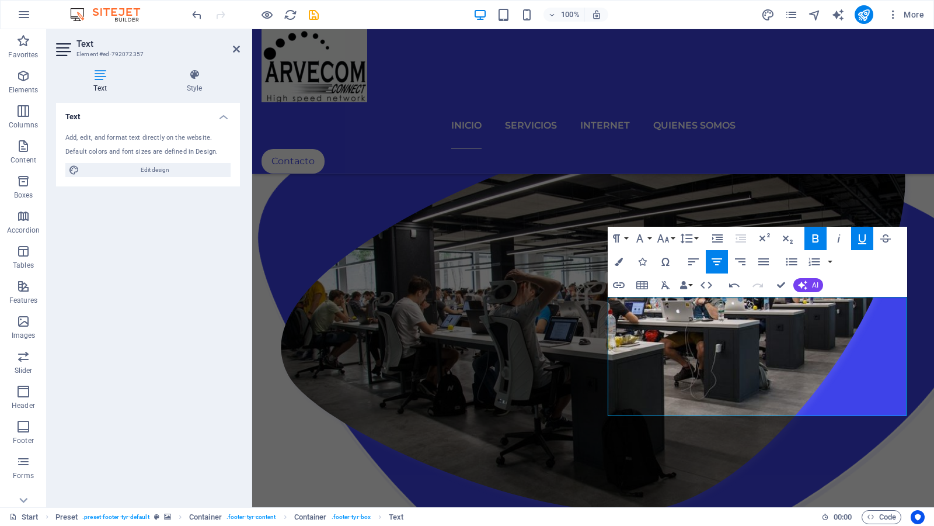
click at [701, 6] on div "100% More" at bounding box center [559, 14] width 739 height 19
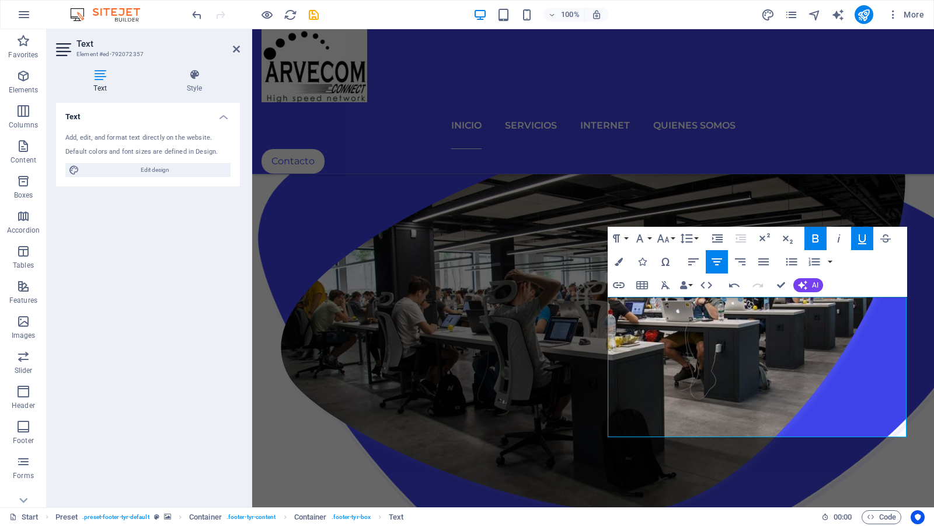
click at [867, 238] on icon "button" at bounding box center [863, 238] width 14 height 14
click at [866, 238] on icon "button" at bounding box center [863, 238] width 14 height 14
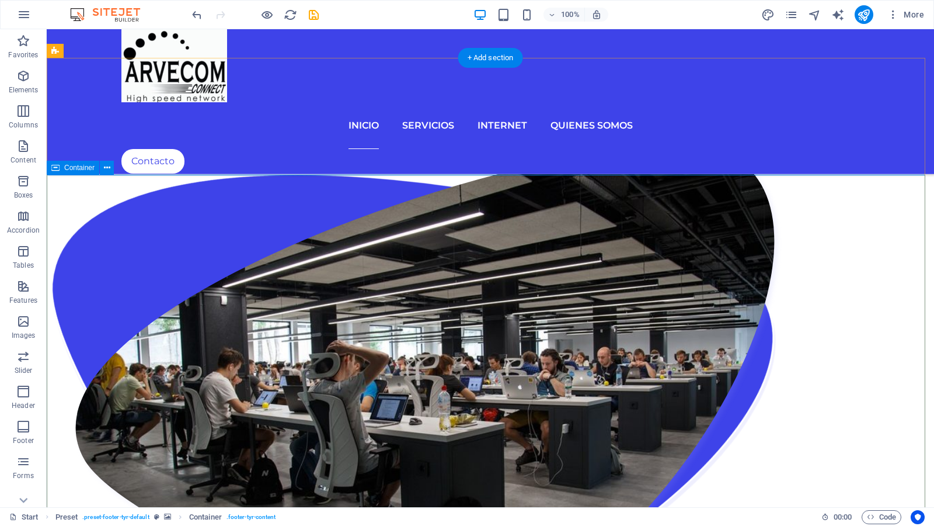
scroll to position [1628, 0]
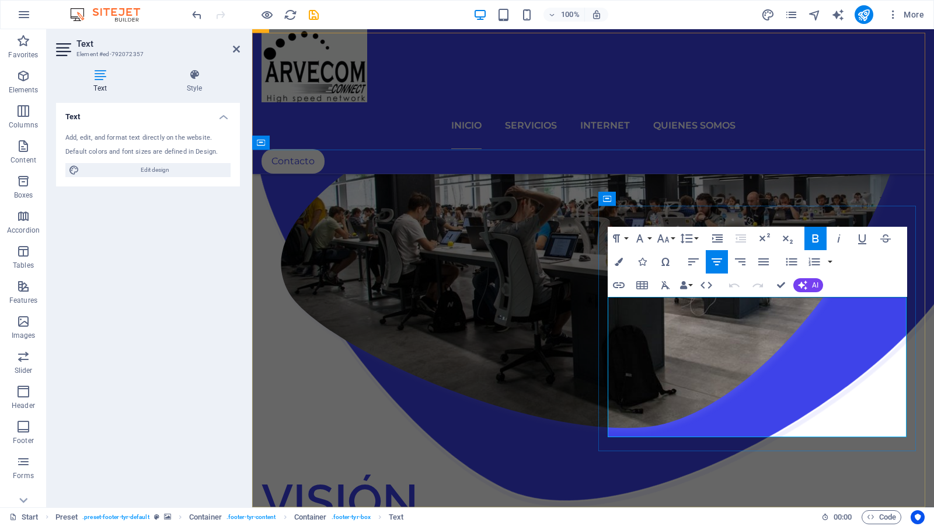
scroll to position [1544, 0]
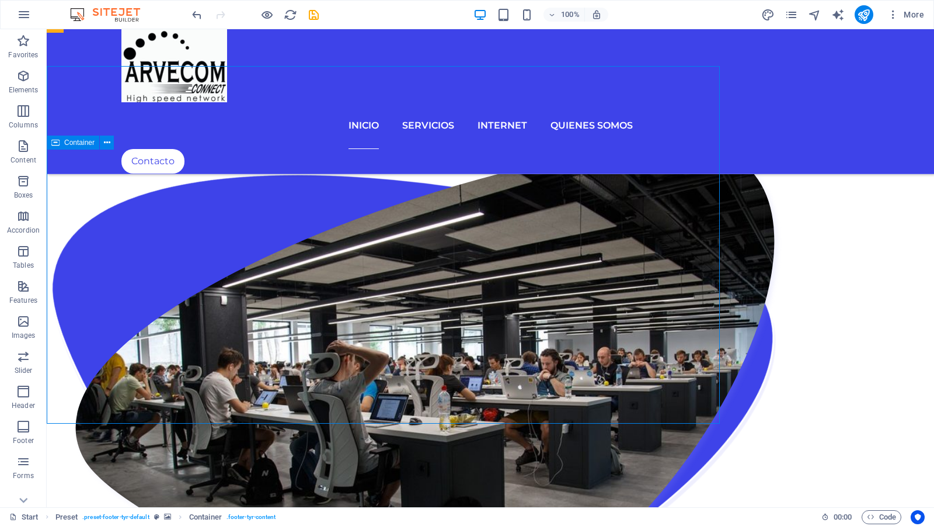
scroll to position [1628, 0]
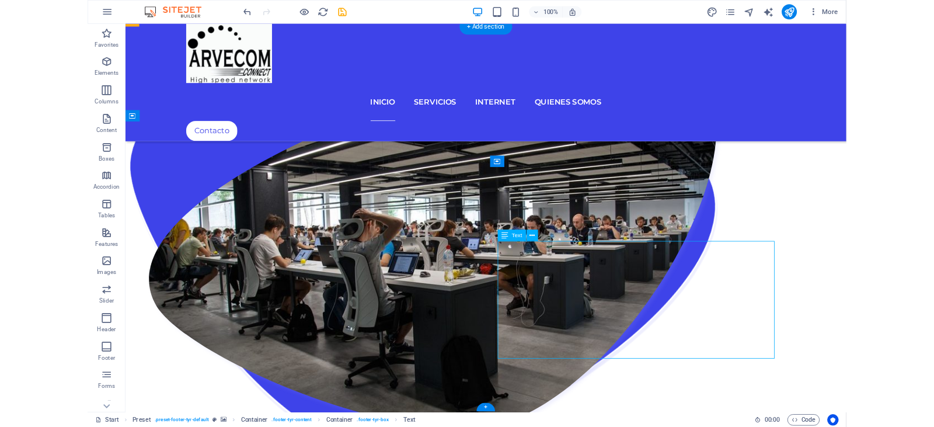
scroll to position [1544, 0]
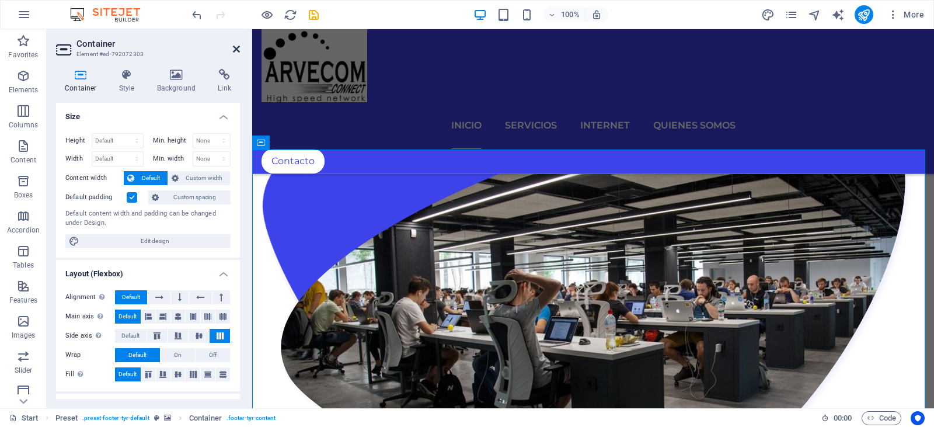
click at [236, 49] on icon at bounding box center [236, 48] width 7 height 9
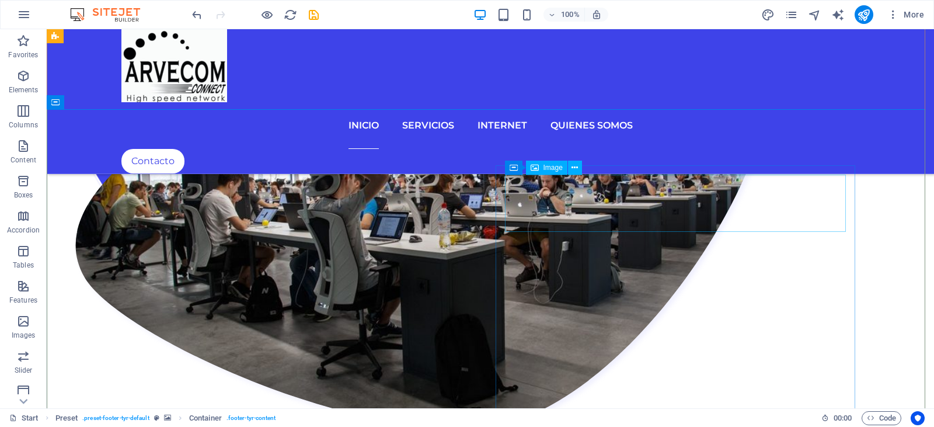
scroll to position [1668, 0]
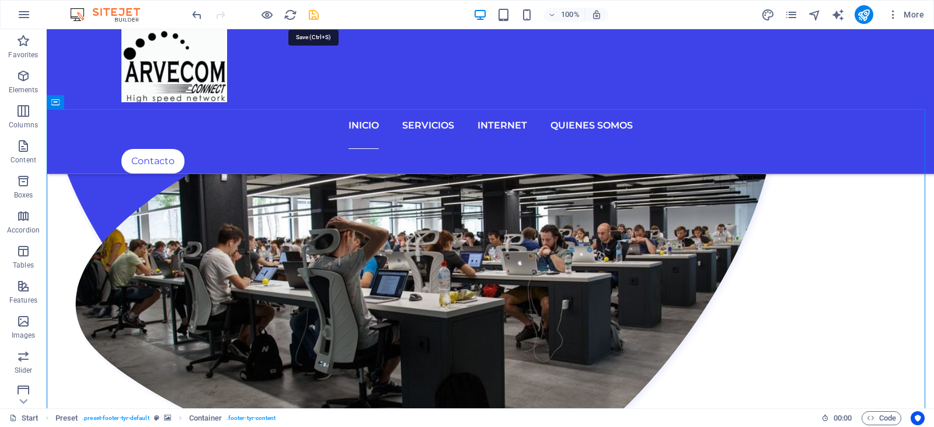
click at [314, 16] on icon "save" at bounding box center [313, 14] width 13 height 13
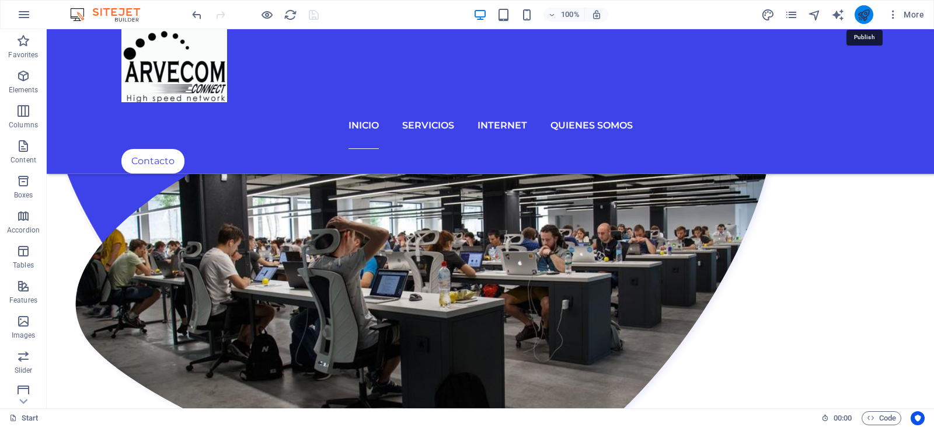
click at [858, 16] on icon "publish" at bounding box center [863, 14] width 13 height 13
